Goal: Use online tool/utility

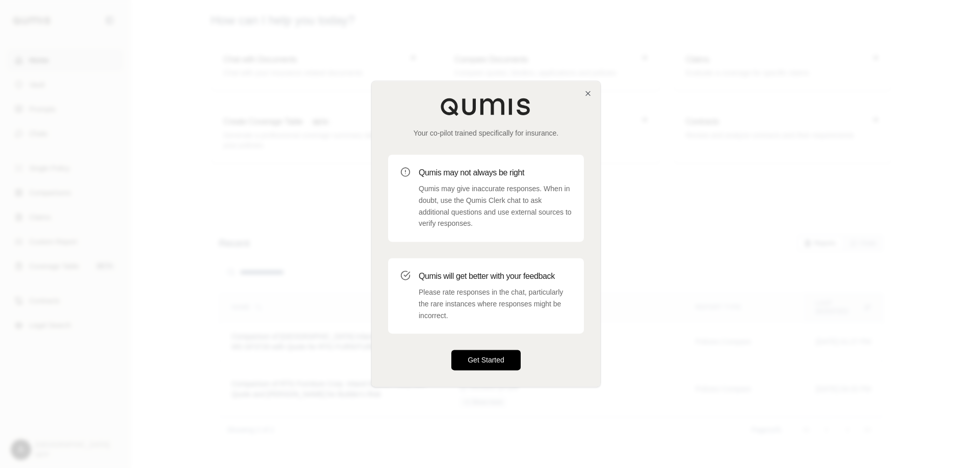
click at [494, 364] on button "Get Started" at bounding box center [485, 360] width 69 height 20
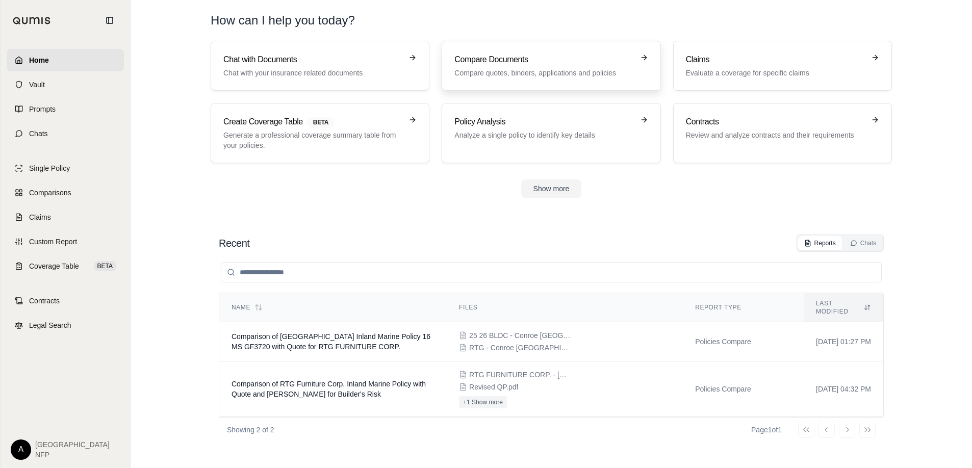
click at [485, 72] on p "Compare quotes, binders, applications and policies" at bounding box center [544, 73] width 179 height 10
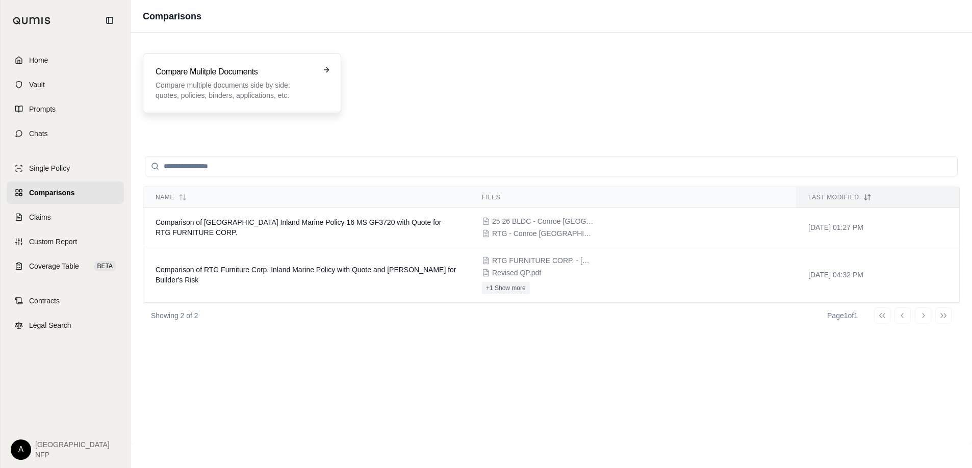
click at [248, 87] on p "Compare multiple documents side by side: quotes, policies, binders, application…" at bounding box center [235, 90] width 159 height 20
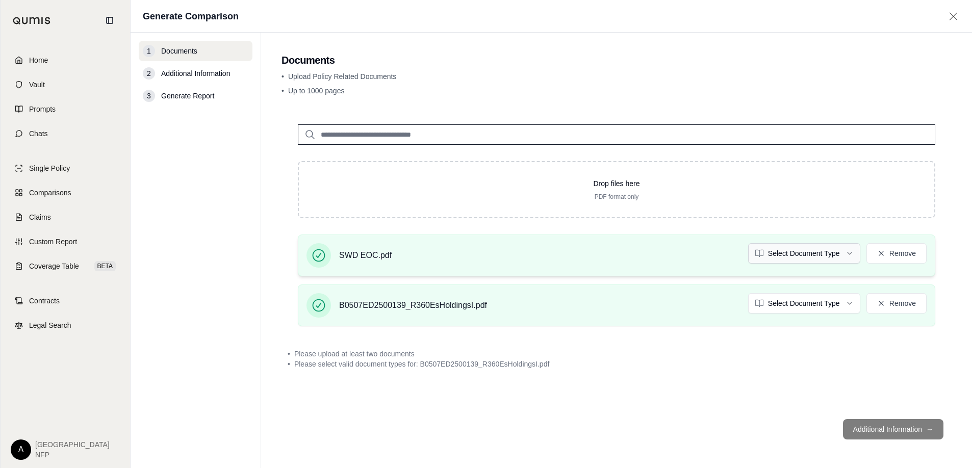
click at [795, 259] on html "Home Vault Prompts Chats Single Policy Comparisons Claims Custom Report Coverag…" at bounding box center [486, 234] width 972 height 468
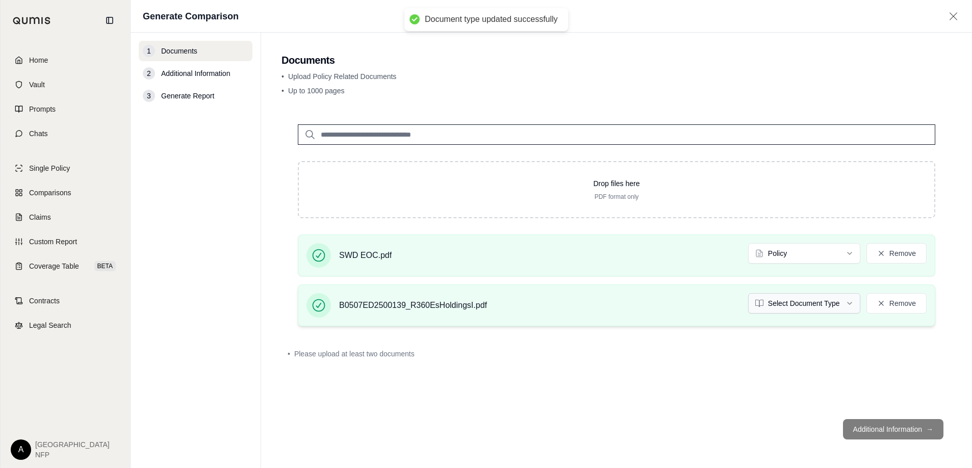
click at [783, 308] on html "Document type updated successfully Home Vault Prompts Chats Single Policy Compa…" at bounding box center [486, 234] width 972 height 468
click at [736, 380] on div "Drop files here PDF format only SWD EOC.pdf Policy Remove B0507ED2500139_R360Es…" at bounding box center [617, 259] width 670 height 303
